Goal: Task Accomplishment & Management: Manage account settings

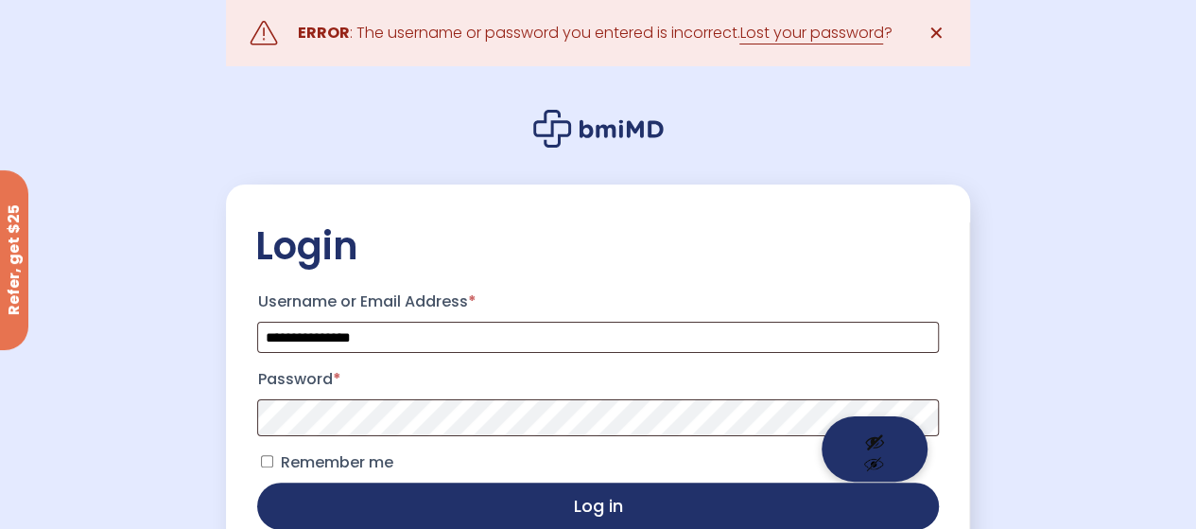
click at [885, 421] on button "Show password" at bounding box center [875, 448] width 106 height 65
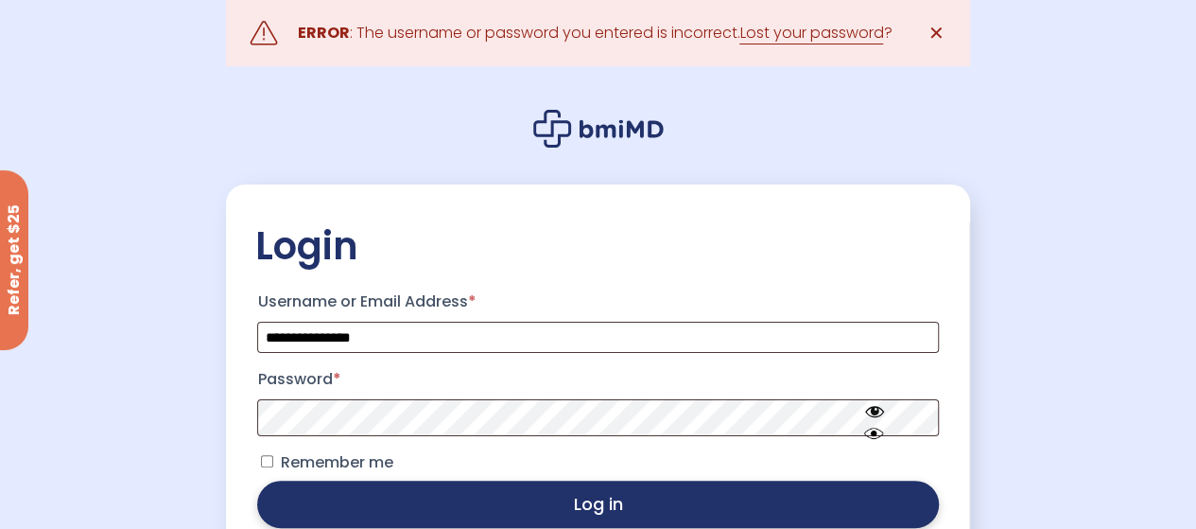
click at [505, 504] on button "Log in" at bounding box center [597, 503] width 681 height 47
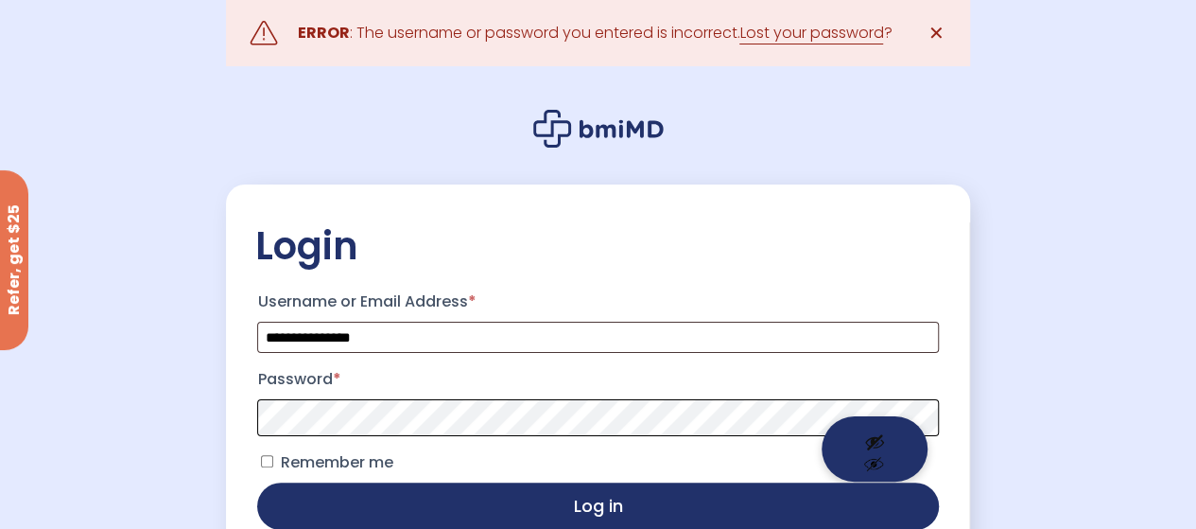
click at [865, 416] on span at bounding box center [597, 417] width 681 height 37
click at [874, 434] on button "Show password" at bounding box center [875, 448] width 106 height 65
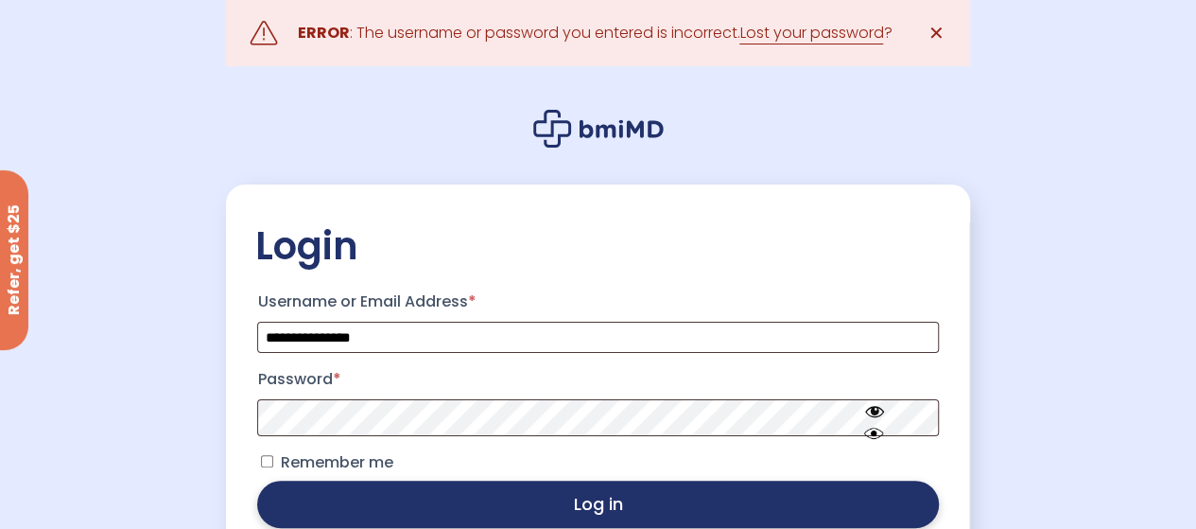
click at [457, 507] on button "Log in" at bounding box center [597, 503] width 681 height 47
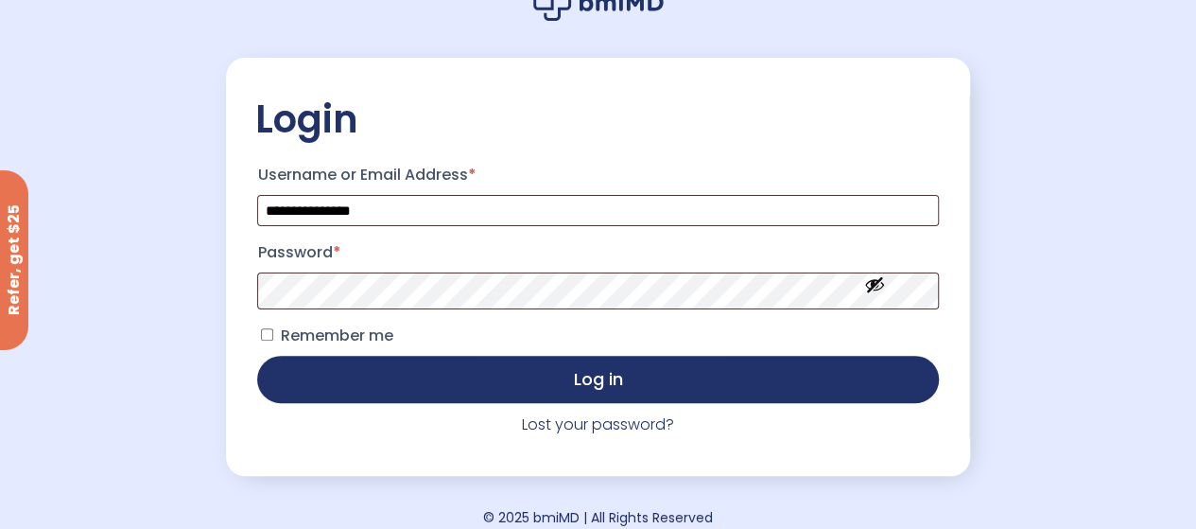
scroll to position [148, 0]
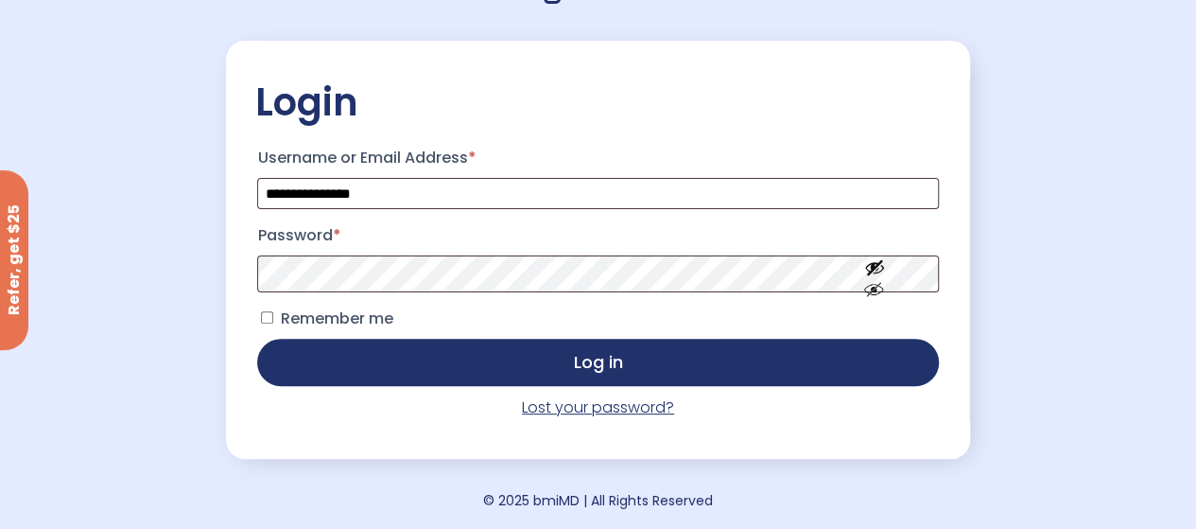
click at [580, 408] on link "Lost your password?" at bounding box center [598, 407] width 152 height 22
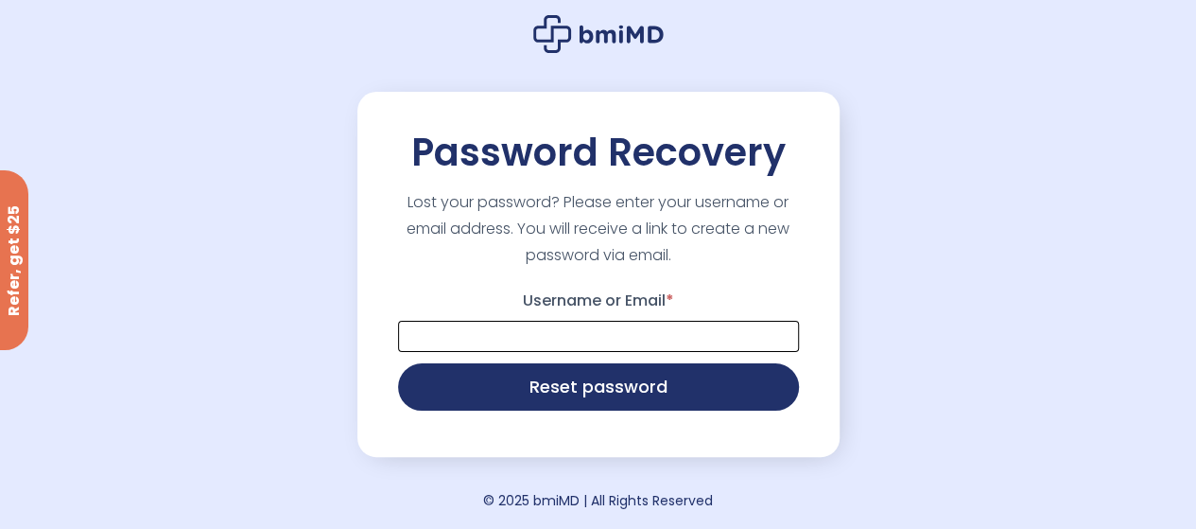
click at [494, 322] on input "Username or Email *" at bounding box center [598, 336] width 401 height 31
type input "*"
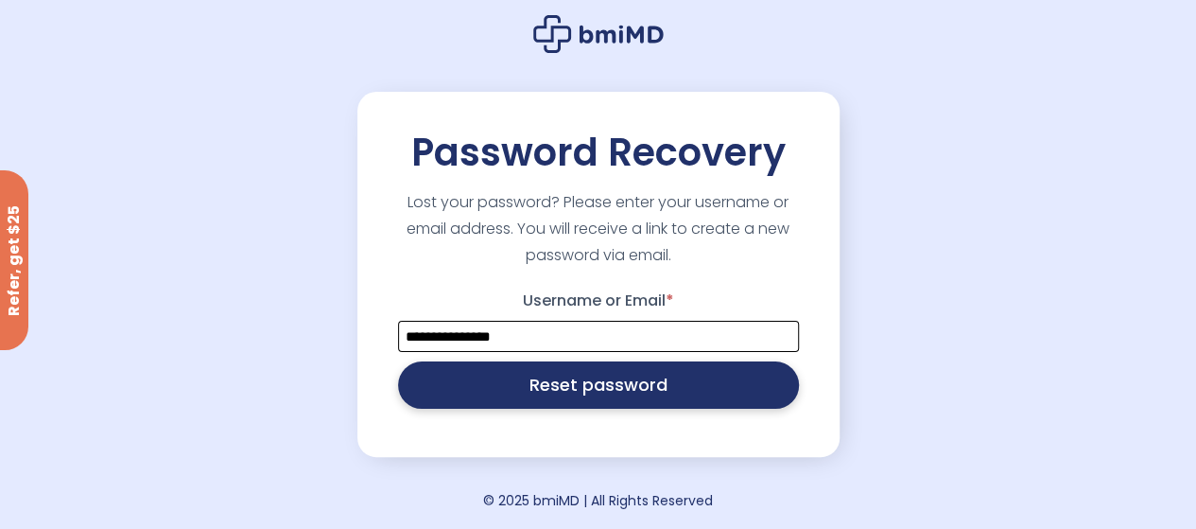
type input "**********"
click at [571, 384] on button "Reset password" at bounding box center [598, 384] width 401 height 47
